Goal: Communication & Community: Answer question/provide support

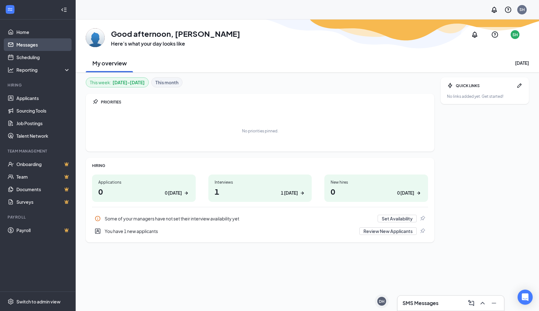
click at [39, 44] on link "Messages" at bounding box center [43, 44] width 54 height 13
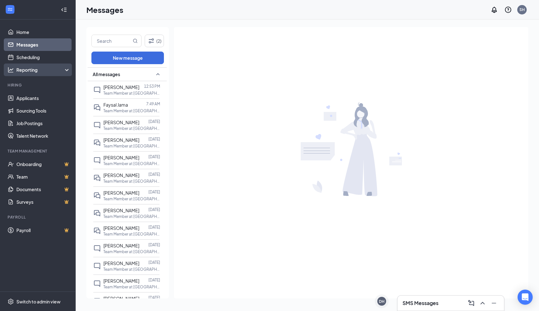
click at [38, 71] on div "Reporting" at bounding box center [43, 70] width 54 height 6
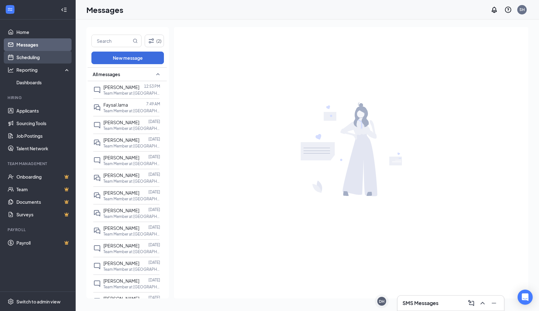
click at [38, 58] on link "Scheduling" at bounding box center [43, 57] width 54 height 13
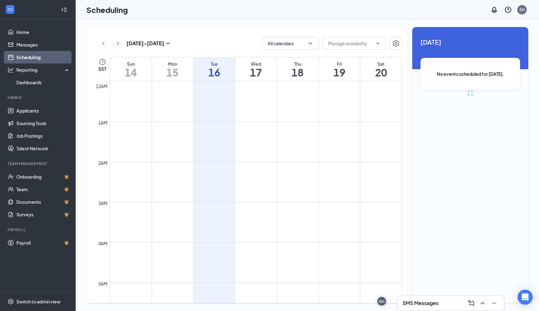
scroll to position [310, 0]
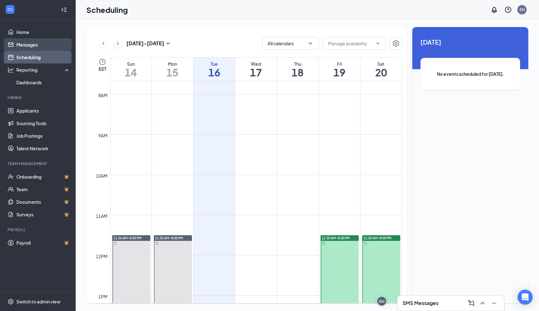
click at [50, 46] on link "Messages" at bounding box center [43, 44] width 54 height 13
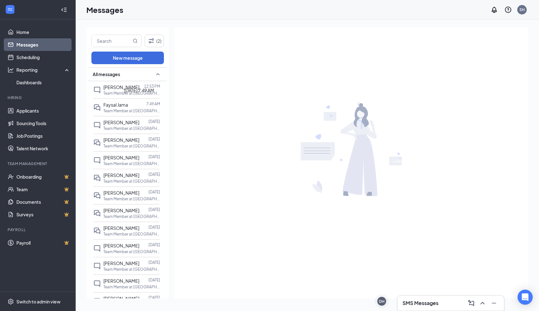
click at [125, 94] on div "[DATE] 7:49 AM" at bounding box center [139, 90] width 30 height 7
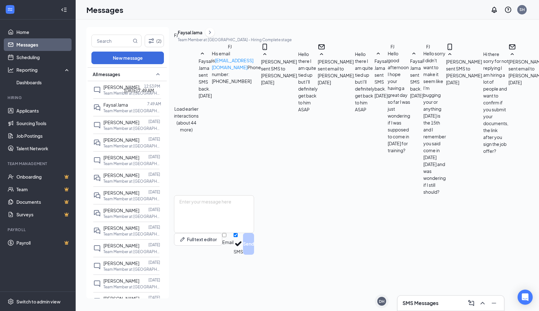
scroll to position [244, 0]
click at [122, 95] on p "Team Member at [GEOGRAPHIC_DATA]" at bounding box center [131, 93] width 57 height 5
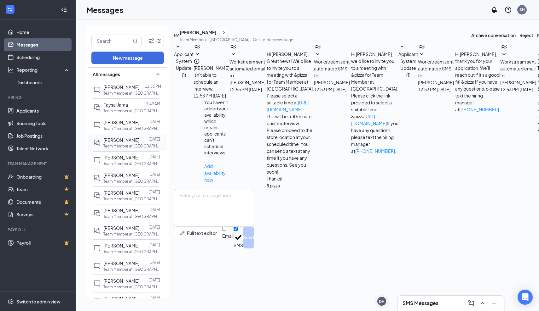
click at [109, 144] on p "Team Member at [GEOGRAPHIC_DATA]" at bounding box center [131, 146] width 57 height 5
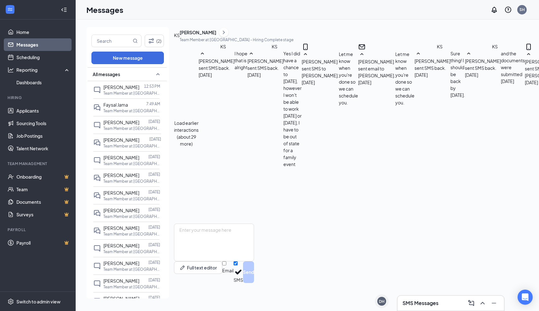
scroll to position [244, 0]
click at [118, 129] on p "Team Member at [GEOGRAPHIC_DATA]" at bounding box center [131, 128] width 57 height 5
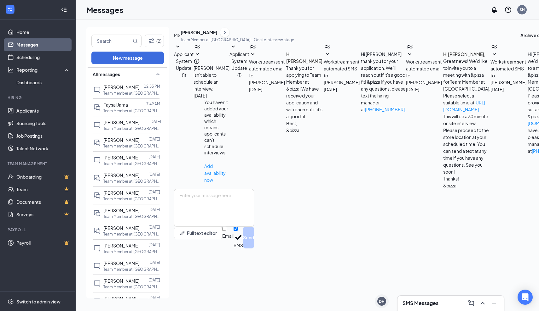
scroll to position [30, 0]
click at [110, 158] on span "[PERSON_NAME]" at bounding box center [121, 158] width 36 height 6
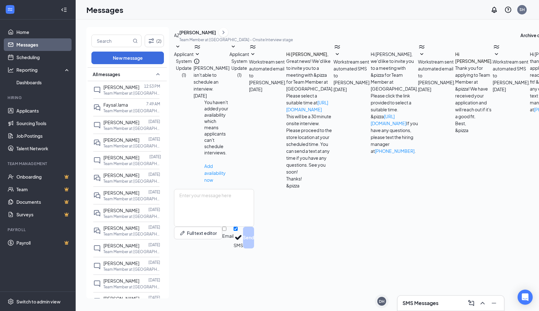
scroll to position [9, 0]
click at [104, 184] on div "[PERSON_NAME] [DATE] Team Member at [GEOGRAPHIC_DATA]" at bounding box center [126, 178] width 66 height 18
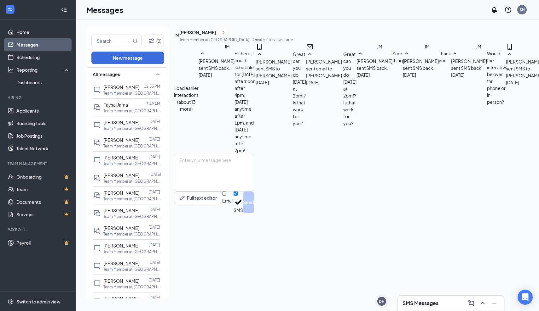
scroll to position [189, 0]
click at [102, 197] on div "[PERSON_NAME] [DATE] Team Member at [GEOGRAPHIC_DATA]" at bounding box center [126, 196] width 66 height 18
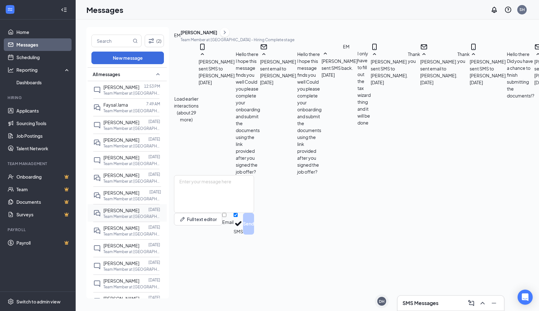
scroll to position [226, 0]
click at [103, 212] on span "[PERSON_NAME]" at bounding box center [121, 211] width 36 height 6
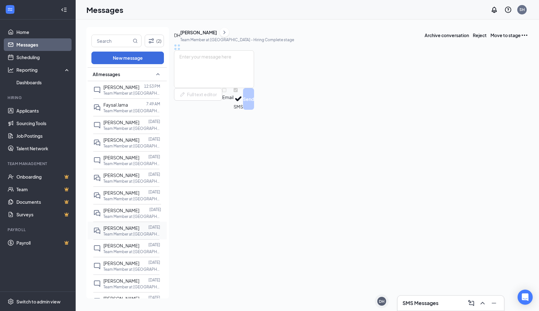
click at [106, 238] on div "[PERSON_NAME] [DATE] Team Member at [GEOGRAPHIC_DATA]" at bounding box center [126, 231] width 66 height 18
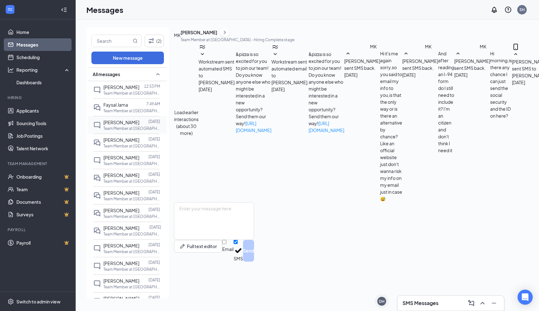
scroll to position [265, 0]
click at [130, 157] on span "[PERSON_NAME]" at bounding box center [121, 158] width 36 height 6
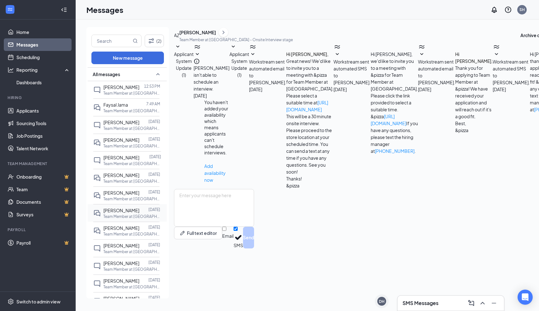
click at [118, 211] on span "[PERSON_NAME]" at bounding box center [121, 211] width 36 height 6
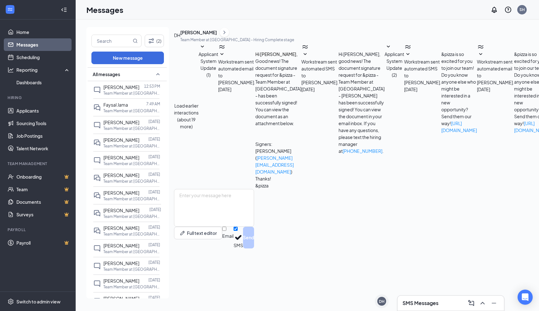
scroll to position [212, 0]
click at [111, 228] on span "[PERSON_NAME]" at bounding box center [121, 229] width 36 height 6
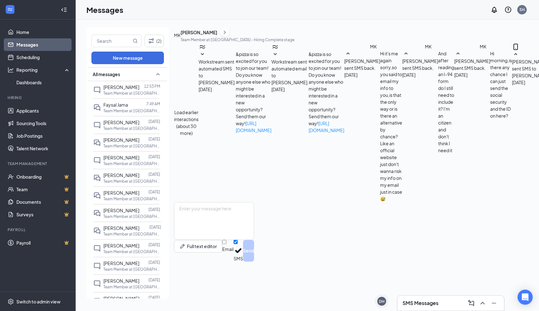
scroll to position [184, 0]
click at [131, 243] on span "[PERSON_NAME]" at bounding box center [121, 246] width 36 height 6
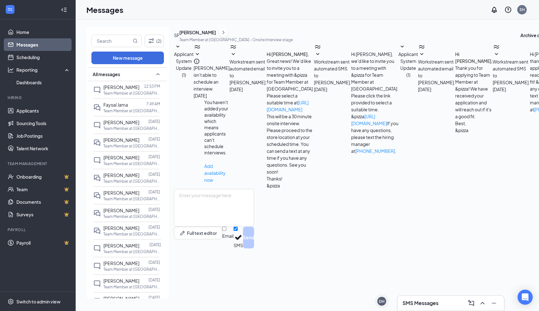
scroll to position [9, 0]
click at [129, 264] on span "[PERSON_NAME]" at bounding box center [121, 264] width 36 height 6
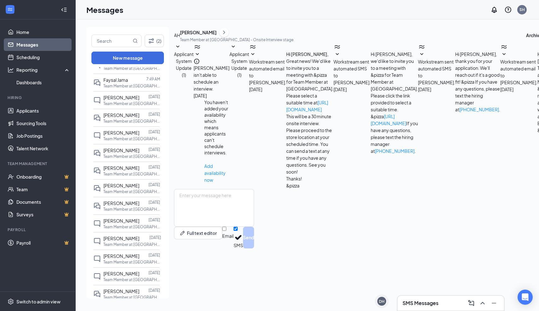
scroll to position [26, 0]
click at [119, 259] on p "Team Member at [GEOGRAPHIC_DATA]" at bounding box center [131, 261] width 57 height 5
click at [115, 271] on span "[PERSON_NAME]" at bounding box center [121, 274] width 36 height 6
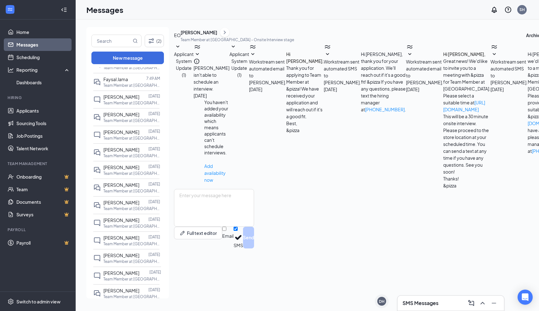
scroll to position [9, 0]
click at [123, 259] on p "Team Member at [GEOGRAPHIC_DATA]" at bounding box center [131, 261] width 57 height 5
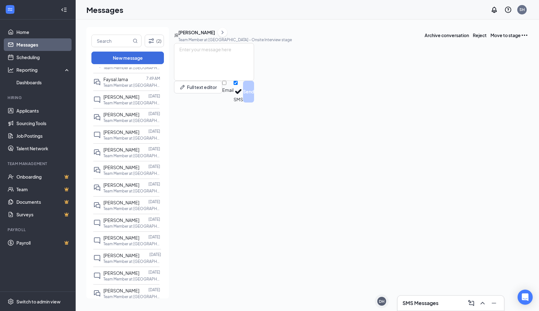
scroll to position [9, 0]
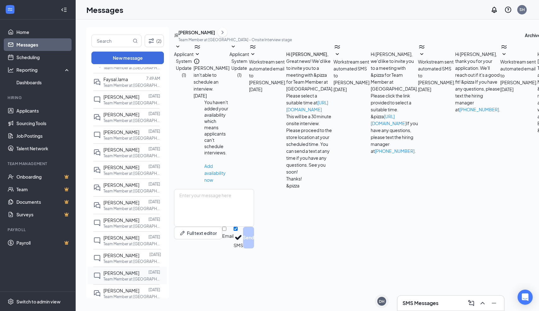
click at [121, 269] on div "[PERSON_NAME] [DATE] Team Member at [GEOGRAPHIC_DATA]" at bounding box center [126, 276] width 66 height 18
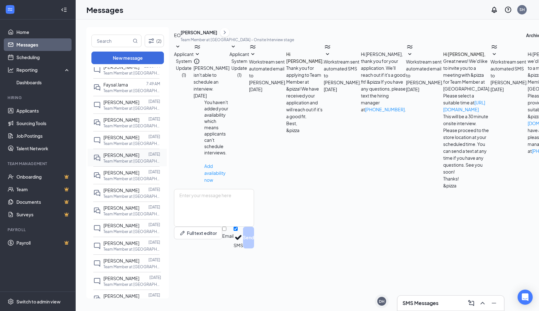
click at [141, 157] on div at bounding box center [143, 155] width 9 height 7
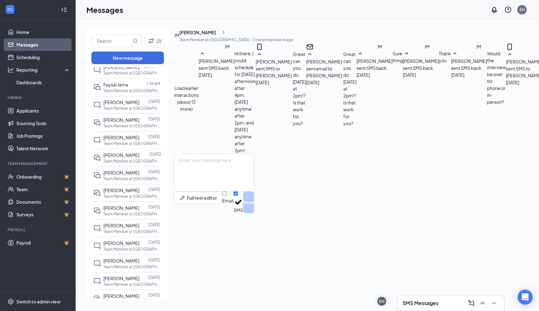
click at [409, 308] on div "SMS Messages" at bounding box center [450, 304] width 96 height 10
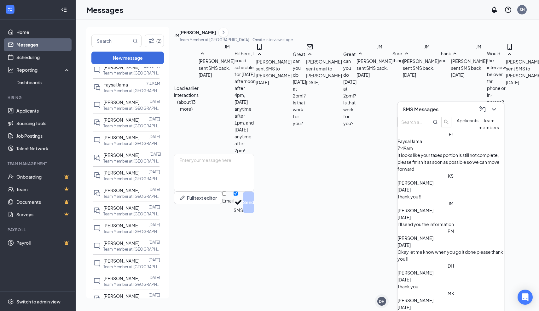
click at [255, 83] on div "[PERSON_NAME] sent SMS back. [DATE] Hi there, I could schedule for [DATE] after…" at bounding box center [226, 98] width 57 height 111
click at [260, 37] on div "[PERSON_NAME]" at bounding box center [235, 32] width 113 height 9
click at [226, 36] on icon "ChevronRight" at bounding box center [223, 33] width 6 height 8
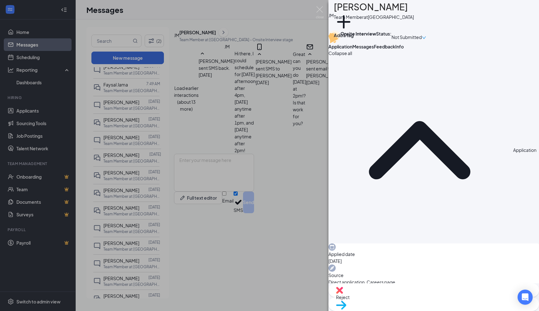
click at [403, 49] on span "Info" at bounding box center [399, 47] width 9 height 6
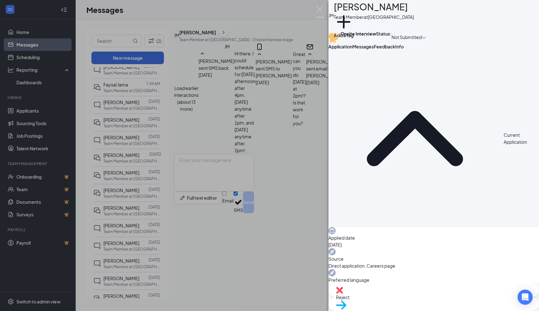
click at [395, 49] on span "Feedback" at bounding box center [384, 47] width 21 height 6
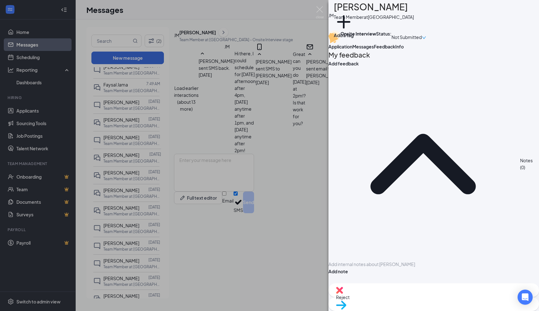
click at [374, 50] on button "Messages" at bounding box center [362, 46] width 21 height 6
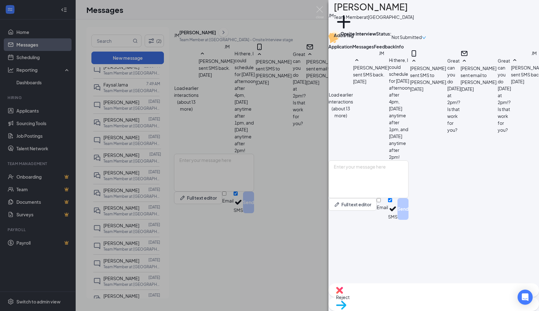
scroll to position [279, 0]
click at [347, 49] on span "Application" at bounding box center [340, 47] width 24 height 6
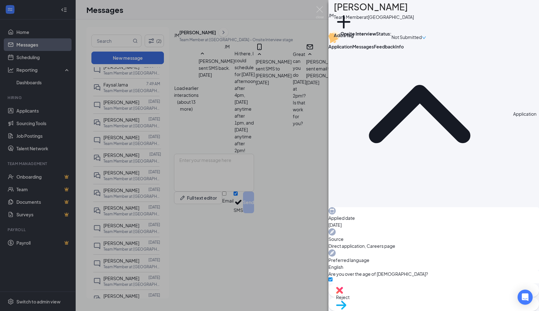
scroll to position [36, 0]
click at [374, 49] on span "Messages" at bounding box center [362, 47] width 21 height 6
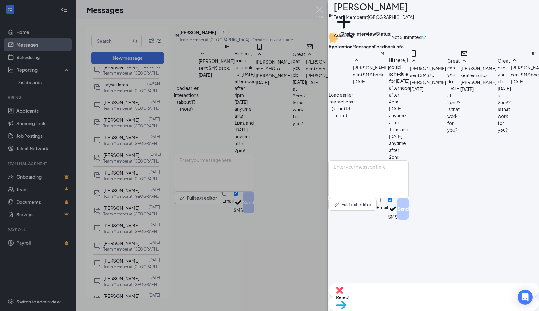
scroll to position [279, 0]
click at [395, 49] on span "Feedback" at bounding box center [384, 47] width 21 height 6
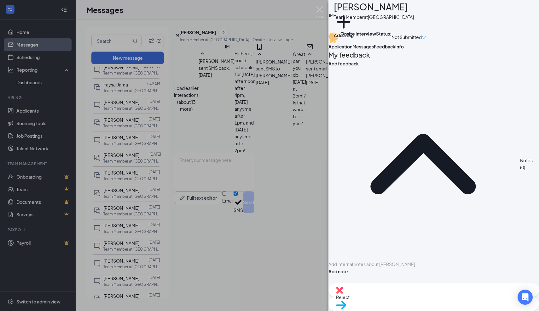
click at [403, 49] on span "Info" at bounding box center [399, 47] width 9 height 6
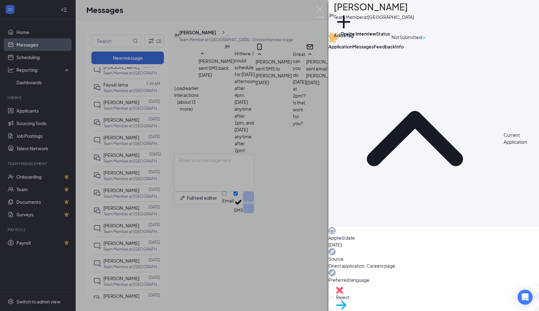
click at [311, 13] on div "[PERSON_NAME] Team Member at [GEOGRAPHIC_DATA] Add a tag Onsite Interview Statu…" at bounding box center [269, 155] width 539 height 311
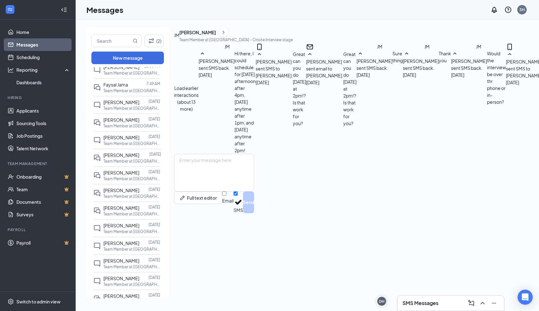
click at [311, 13] on div "Messages SH" at bounding box center [307, 10] width 463 height 20
